Goal: Task Accomplishment & Management: Use online tool/utility

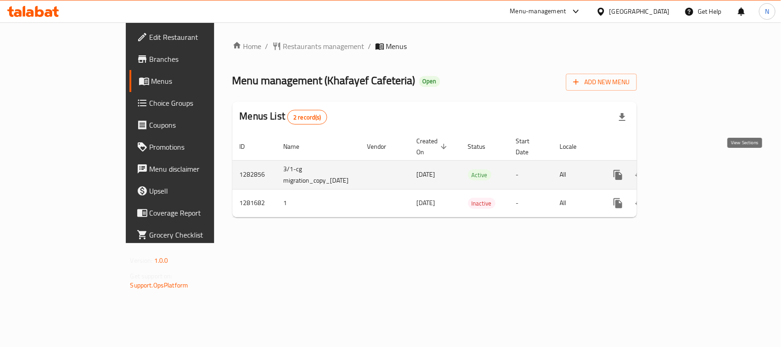
click at [690, 169] on icon "enhanced table" at bounding box center [684, 174] width 11 height 11
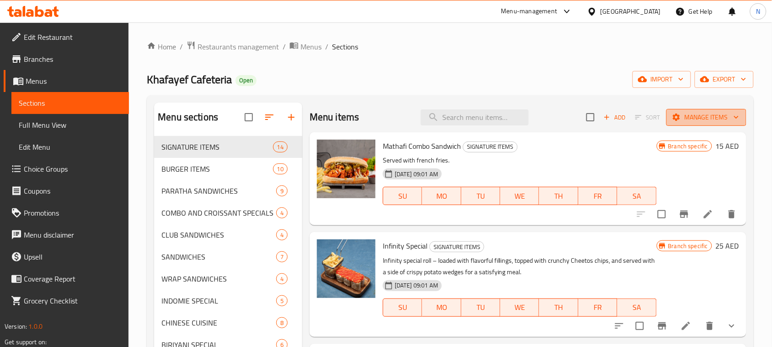
click at [703, 118] on span "Manage items" at bounding box center [706, 117] width 65 height 11
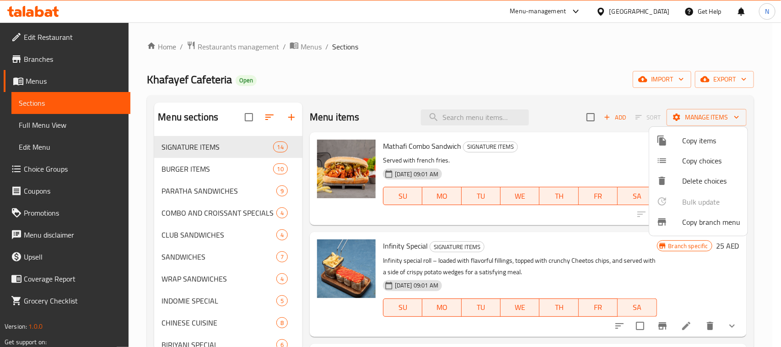
click at [700, 216] on span "Copy branch menu" at bounding box center [711, 221] width 58 height 11
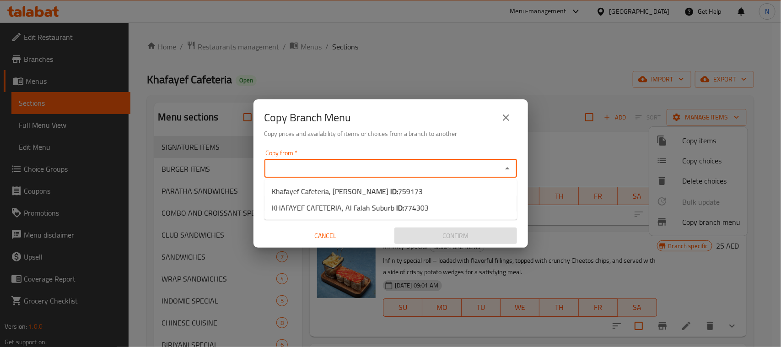
click at [335, 168] on input "Copy from   *" at bounding box center [383, 168] width 232 height 13
click at [325, 189] on span "Khafayef Cafeteria, [PERSON_NAME] ID: 759173" at bounding box center [347, 191] width 151 height 11
type input "Khafayef Cafeteria, [PERSON_NAME]"
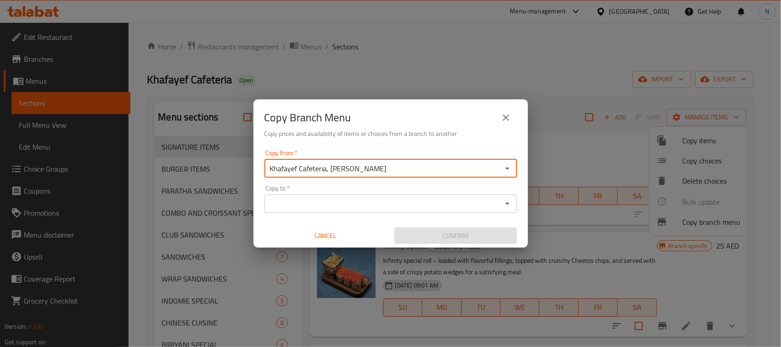
click at [332, 200] on input "Copy to   *" at bounding box center [383, 203] width 232 height 13
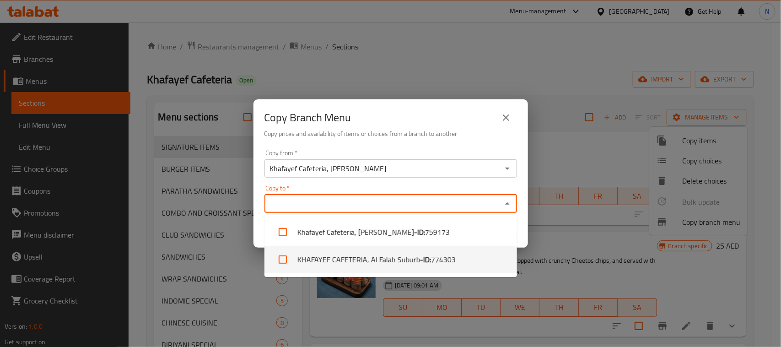
click at [325, 257] on li "KHAFAYEF CAFETERIA, Al Falah Suburb - ID: 774303" at bounding box center [390, 259] width 253 height 27
checkbox input "true"
click at [522, 237] on div "Copy from   * Khafayef Cafeteria, [PERSON_NAME] Copy from * Copy to   * KHAFAYE…" at bounding box center [391, 197] width 275 height 102
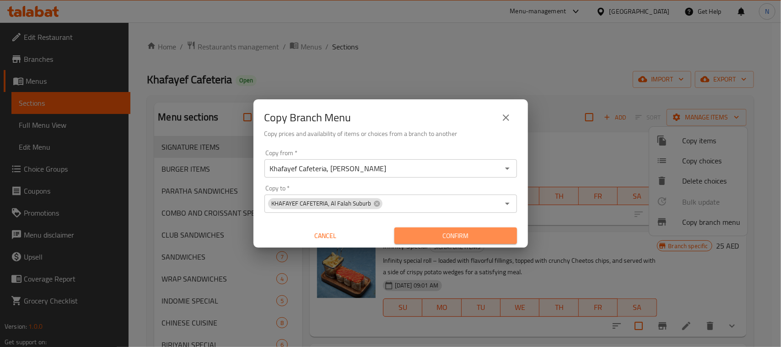
click at [499, 236] on span "Confirm" at bounding box center [456, 235] width 108 height 11
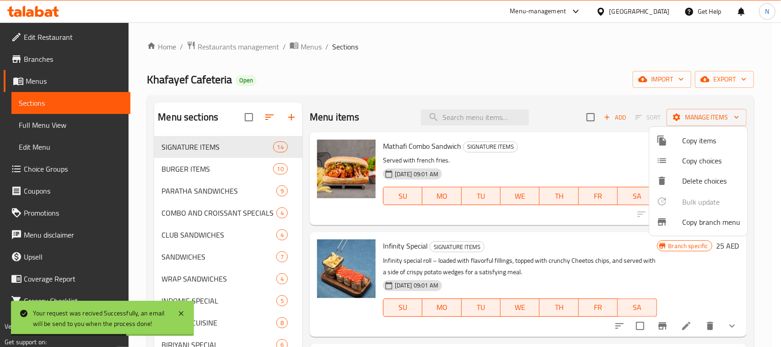
click at [43, 63] on div at bounding box center [390, 173] width 781 height 347
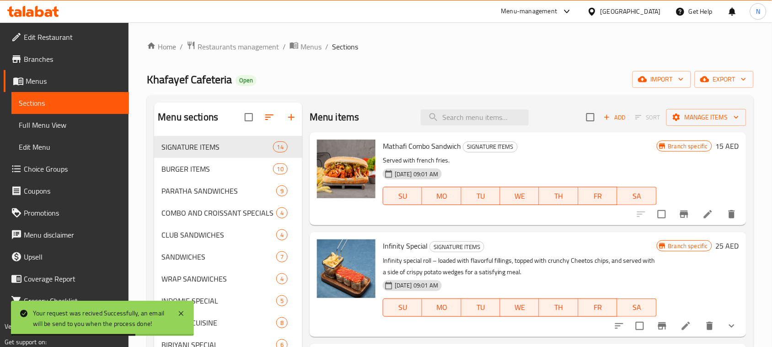
click at [54, 60] on span "Branches" at bounding box center [73, 59] width 98 height 11
